Goal: Information Seeking & Learning: Learn about a topic

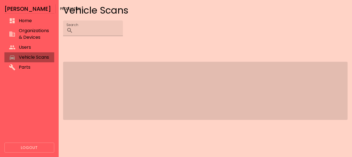
click at [30, 58] on span "Vehicle Scans" at bounding box center [34, 57] width 31 height 7
click at [28, 57] on span "Vehicle Scans" at bounding box center [34, 57] width 31 height 7
click at [36, 29] on span "Organizations & Devices" at bounding box center [34, 33] width 31 height 13
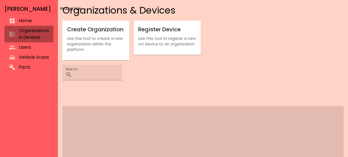
click at [36, 26] on li "Organizations & Devices" at bounding box center [28, 34] width 49 height 17
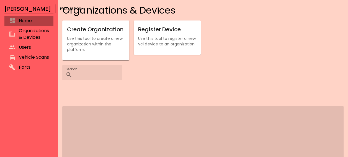
click at [37, 21] on span "Home" at bounding box center [34, 20] width 30 height 7
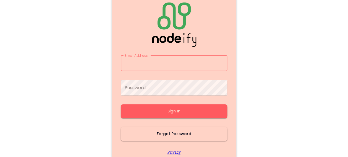
type input "**********"
click at [147, 111] on button "Sign In" at bounding box center [174, 111] width 107 height 14
type input "**********"
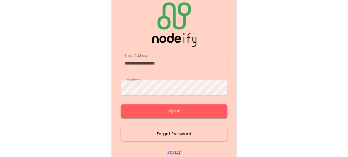
drag, startPoint x: 147, startPoint y: 111, endPoint x: 131, endPoint y: 109, distance: 15.6
click at [131, 109] on button "Sign In" at bounding box center [174, 111] width 107 height 14
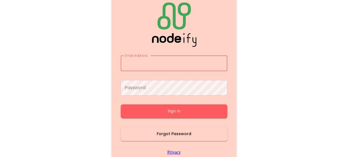
type input "**********"
click at [131, 109] on button "Sign In" at bounding box center [174, 111] width 107 height 14
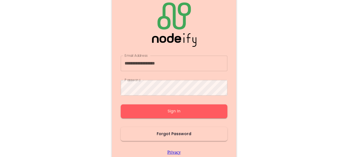
drag, startPoint x: 131, startPoint y: 109, endPoint x: 104, endPoint y: 108, distance: 27.2
click at [104, 108] on main "**********" at bounding box center [174, 78] width 332 height 157
click at [130, 115] on button "Sign In" at bounding box center [174, 111] width 107 height 14
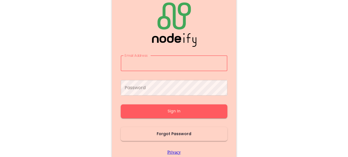
type input "**********"
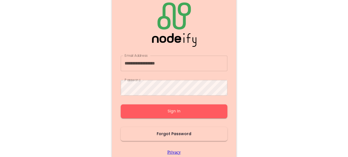
drag, startPoint x: 130, startPoint y: 115, endPoint x: 118, endPoint y: 113, distance: 11.4
click at [118, 113] on div "**********" at bounding box center [174, 79] width 124 height 170
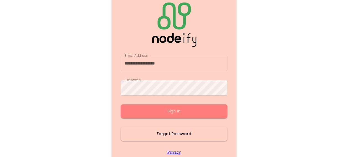
click at [128, 110] on button "Sign In" at bounding box center [174, 111] width 107 height 14
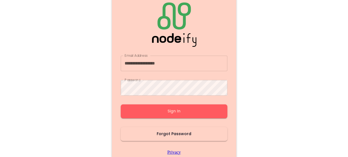
drag, startPoint x: 128, startPoint y: 110, endPoint x: 82, endPoint y: 73, distance: 59.8
click at [82, 73] on main "**********" at bounding box center [174, 78] width 332 height 157
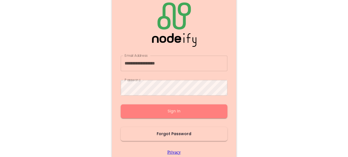
click at [137, 115] on button "Sign In" at bounding box center [174, 111] width 107 height 14
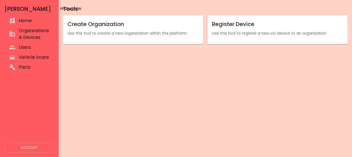
click at [30, 56] on span "Vehicle Scans" at bounding box center [34, 57] width 31 height 7
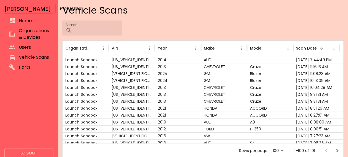
click at [49, 57] on li "Vehicle Scans" at bounding box center [28, 57] width 49 height 10
click at [125, 66] on div "[US_VEHICLE_IDENTIFICATION_NUMBER]" at bounding box center [132, 66] width 46 height 7
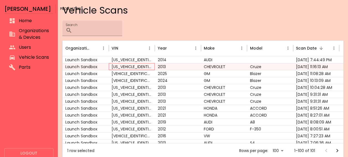
click at [125, 66] on div "[US_VEHICLE_IDENTIFICATION_NUMBER]" at bounding box center [132, 66] width 46 height 7
click at [125, 65] on div "[US_VEHICLE_IDENTIFICATION_NUMBER]" at bounding box center [132, 66] width 46 height 7
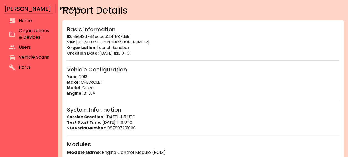
click at [29, 55] on span "Vehicle Scans" at bounding box center [34, 57] width 30 height 7
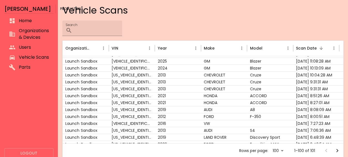
scroll to position [10, 0]
click at [132, 95] on div "[US_VEHICLE_IDENTIFICATION_NUMBER]" at bounding box center [132, 95] width 46 height 7
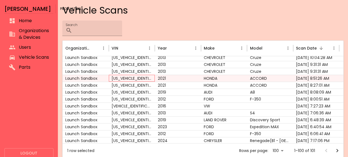
scroll to position [0, 0]
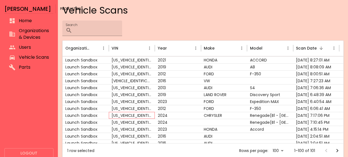
click at [131, 114] on div "[US_VEHICLE_IDENTIFICATION_NUMBER]" at bounding box center [132, 115] width 46 height 7
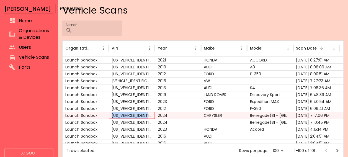
click at [131, 114] on div "[US_VEHICLE_IDENTIFICATION_NUMBER]" at bounding box center [132, 115] width 46 height 7
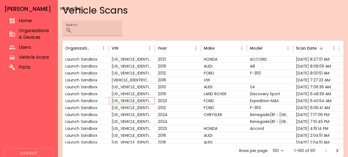
click at [141, 99] on div "[US_VEHICLE_IDENTIFICATION_NUMBER]" at bounding box center [132, 100] width 46 height 7
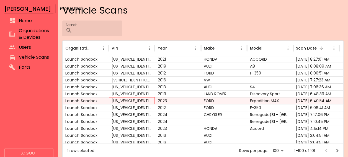
click at [141, 99] on div "[US_VEHICLE_IDENTIFICATION_NUMBER]" at bounding box center [132, 100] width 46 height 7
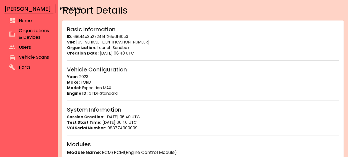
click at [26, 61] on span "Vehicle Scans" at bounding box center [34, 57] width 30 height 7
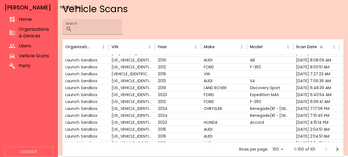
scroll to position [54, 0]
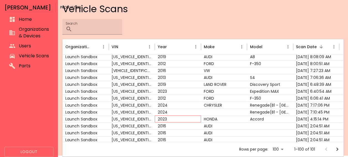
click at [156, 120] on div "2023" at bounding box center [178, 118] width 46 height 7
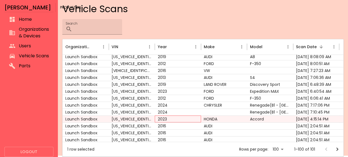
click at [156, 120] on div "2023" at bounding box center [178, 118] width 46 height 7
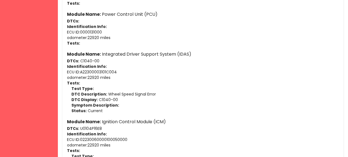
scroll to position [724, 0]
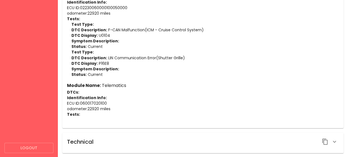
click at [138, 143] on div "Technical" at bounding box center [203, 141] width 272 height 9
click at [328, 138] on icon "button" at bounding box center [325, 141] width 7 height 7
click at [332, 139] on icon "button" at bounding box center [334, 141] width 7 height 7
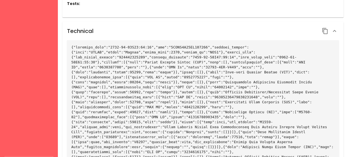
scroll to position [848, 0]
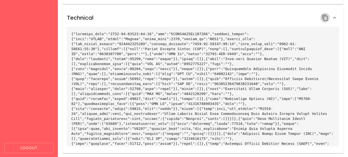
click at [326, 15] on icon "button" at bounding box center [325, 17] width 7 height 7
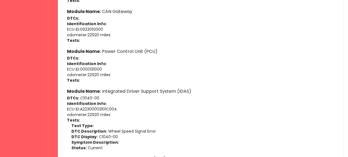
scroll to position [551, 0]
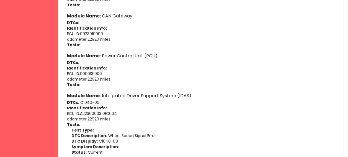
click at [287, 35] on p "ECU ID : 0923010000" at bounding box center [203, 34] width 272 height 6
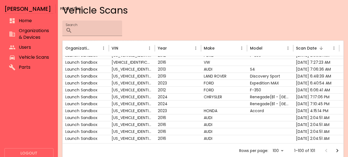
scroll to position [66, 0]
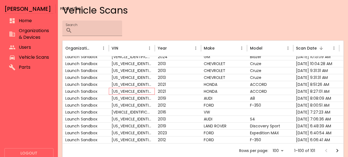
click at [131, 91] on div "[US_VEHICLE_IDENTIFICATION_NUMBER]" at bounding box center [132, 91] width 46 height 7
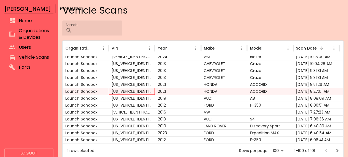
click at [131, 91] on div "[US_VEHICLE_IDENTIFICATION_NUMBER]" at bounding box center [132, 91] width 46 height 7
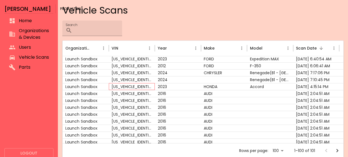
click at [112, 85] on div "[US_VEHICLE_IDENTIFICATION_NUMBER]" at bounding box center [132, 86] width 46 height 7
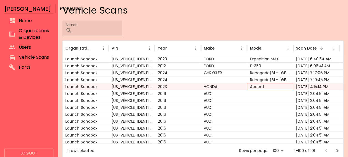
click at [249, 84] on div "Accord" at bounding box center [270, 86] width 46 height 7
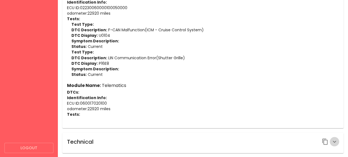
click at [335, 138] on icon "button" at bounding box center [334, 141] width 7 height 7
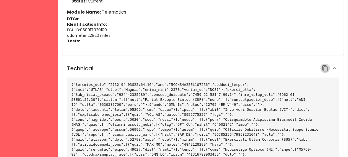
click at [327, 66] on icon "button" at bounding box center [325, 68] width 7 height 7
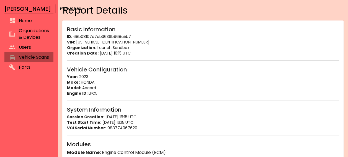
click at [32, 58] on span "Vehicle Scans" at bounding box center [34, 57] width 30 height 7
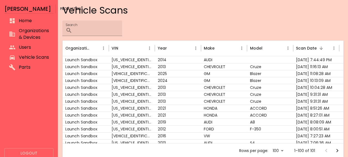
scroll to position [2, 0]
click at [130, 66] on div "[US_VEHICLE_IDENTIFICATION_NUMBER]" at bounding box center [132, 66] width 46 height 7
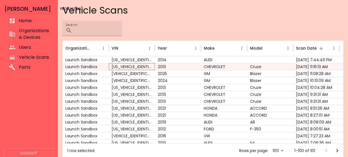
click at [130, 66] on div "[US_VEHICLE_IDENTIFICATION_NUMBER]" at bounding box center [132, 66] width 46 height 7
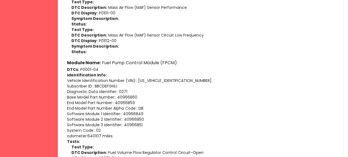
scroll to position [429, 0]
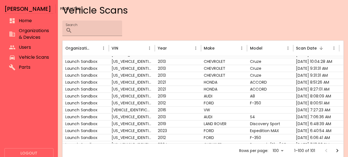
scroll to position [22, 0]
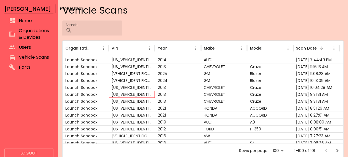
click at [143, 91] on div "[US_VEHICLE_IDENTIFICATION_NUMBER]" at bounding box center [132, 94] width 46 height 7
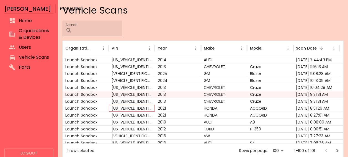
drag, startPoint x: 163, startPoint y: 107, endPoint x: 149, endPoint y: 108, distance: 14.4
click at [149, 108] on div "[US_VEHICLE_IDENTIFICATION_NUMBER]" at bounding box center [132, 108] width 46 height 7
